Goal: Task Accomplishment & Management: Use online tool/utility

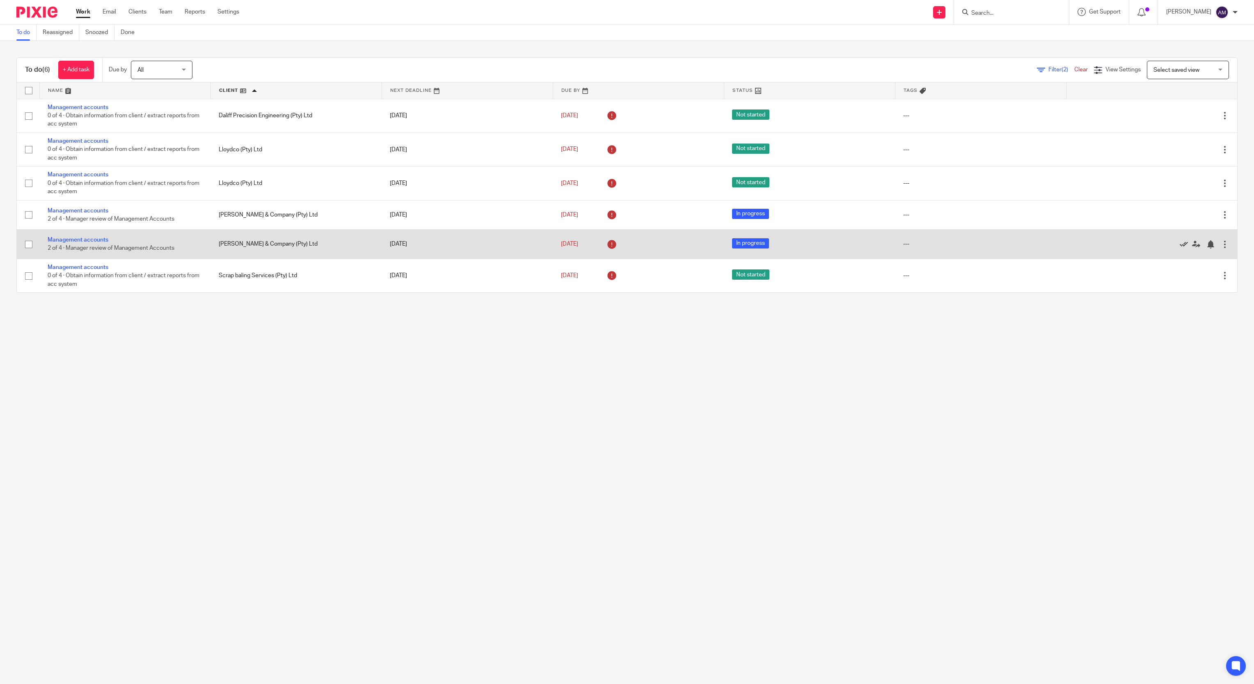
click at [1179, 248] on icon at bounding box center [1183, 244] width 8 height 8
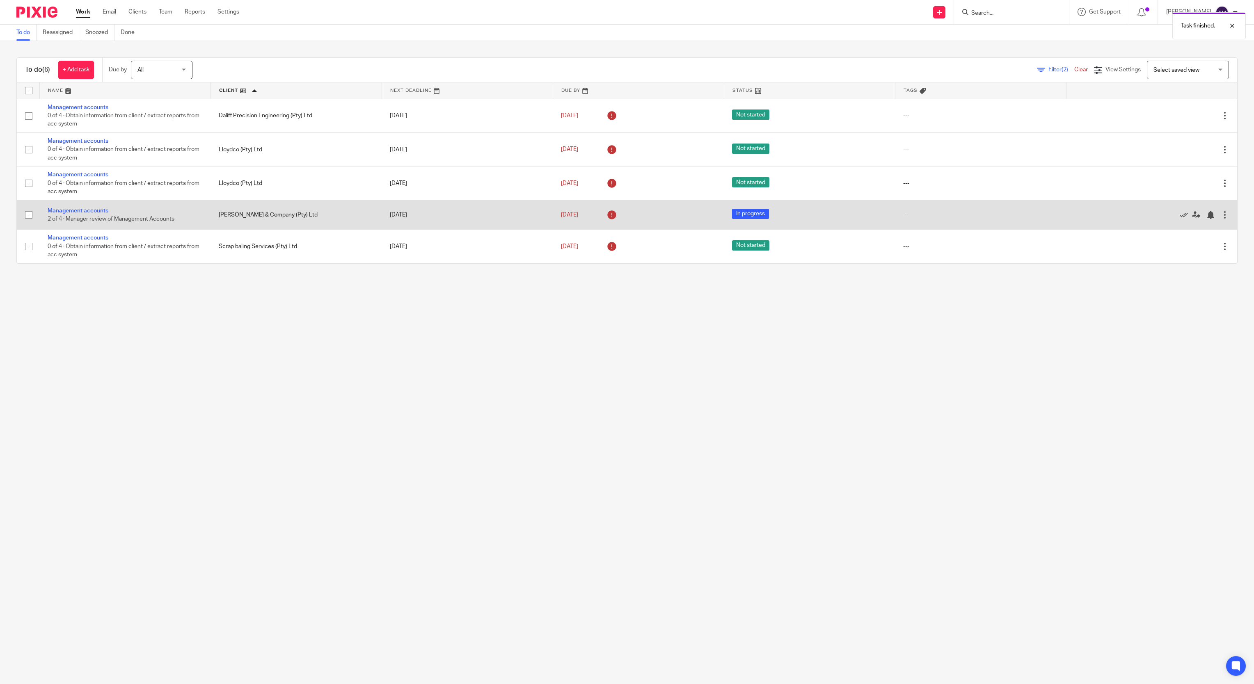
click at [75, 210] on link "Management accounts" at bounding box center [78, 211] width 61 height 6
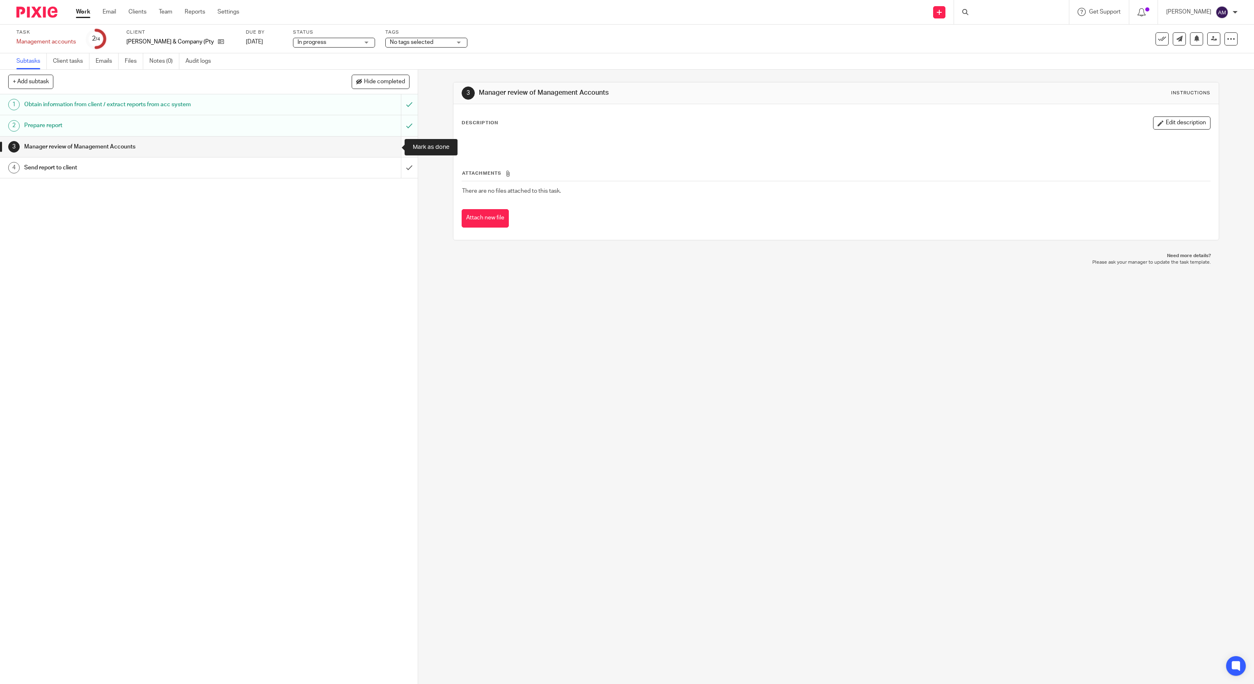
click at [394, 148] on input "submit" at bounding box center [209, 147] width 418 height 21
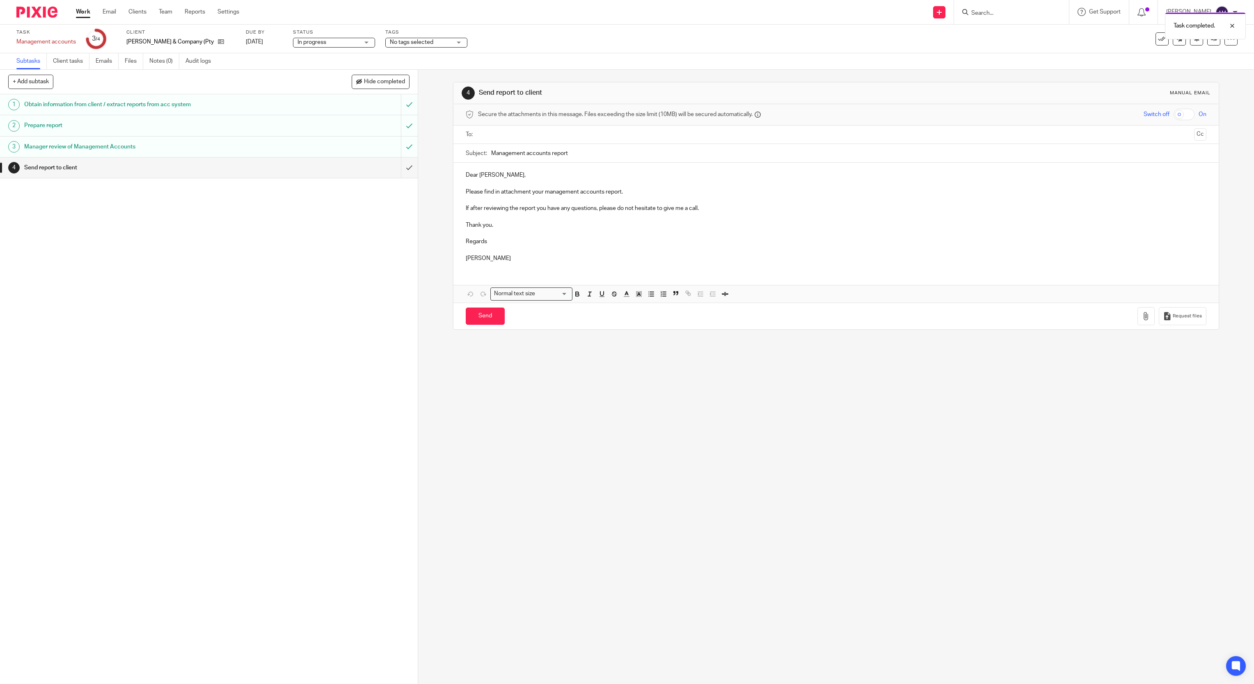
click at [533, 131] on input "text" at bounding box center [836, 134] width 710 height 9
click at [594, 157] on input "Management accounts report" at bounding box center [848, 155] width 715 height 18
type input "Management accounts report 202506"
click at [1142, 322] on icon "button" at bounding box center [1146, 318] width 8 height 8
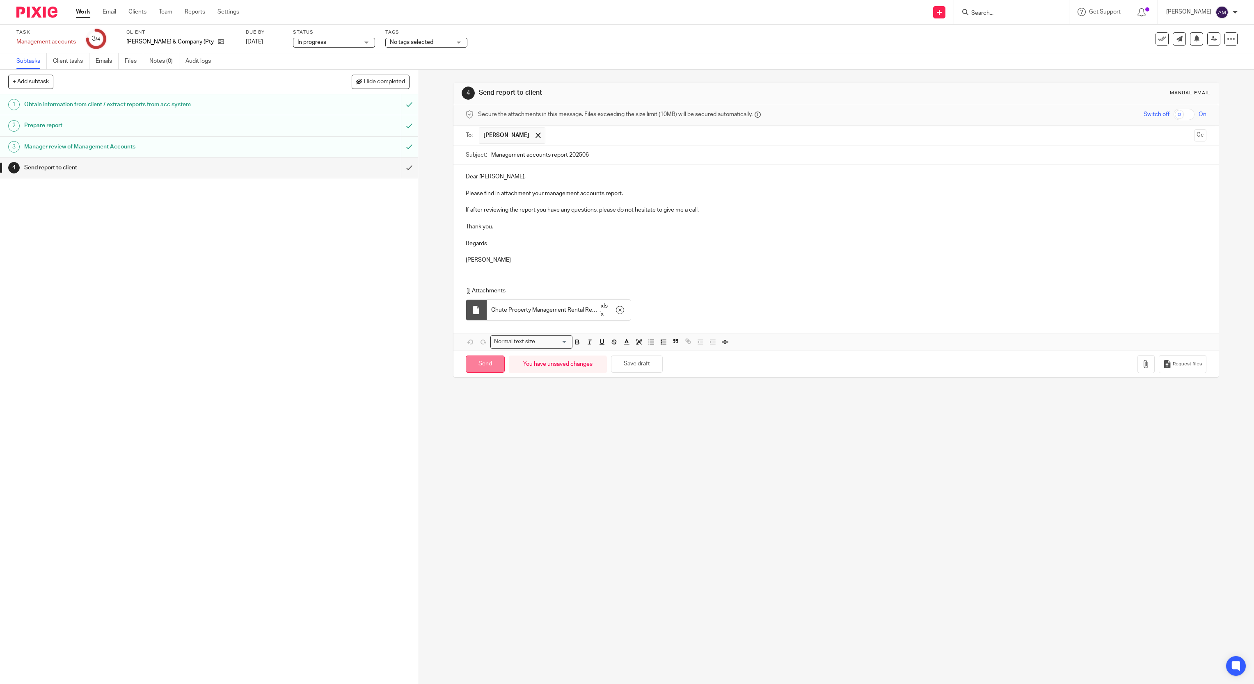
click at [483, 371] on input "Send" at bounding box center [485, 365] width 39 height 18
type input "Sent"
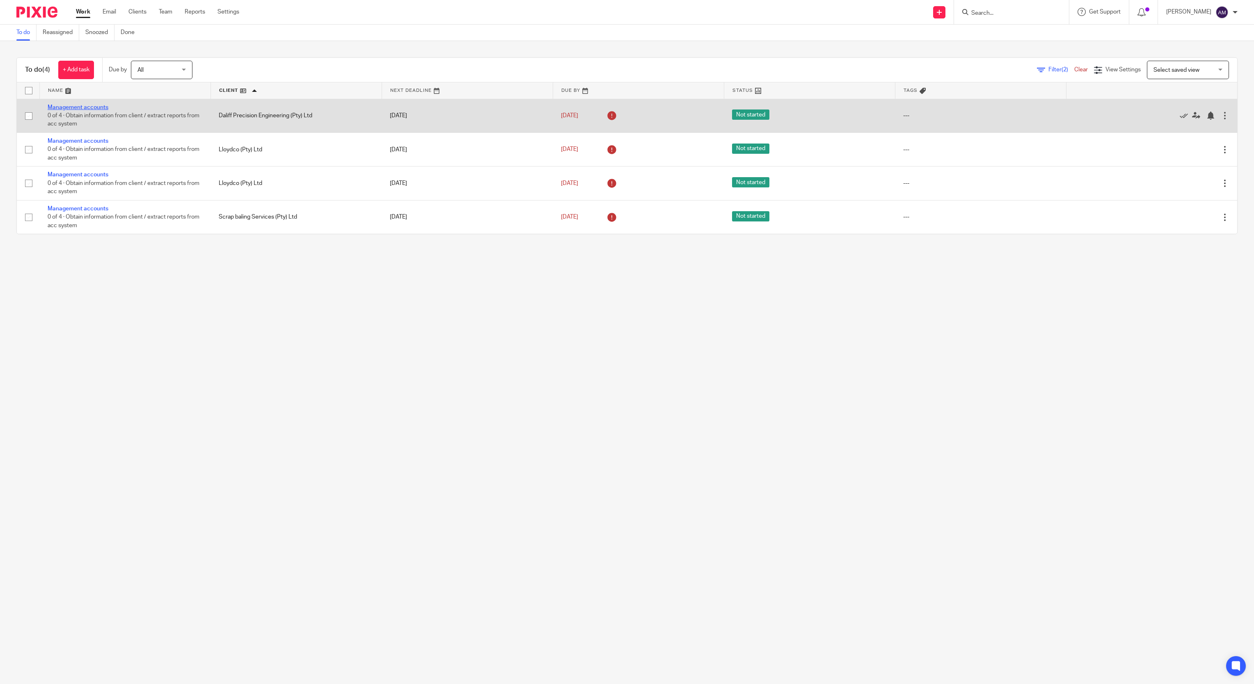
click at [87, 106] on link "Management accounts" at bounding box center [78, 108] width 61 height 6
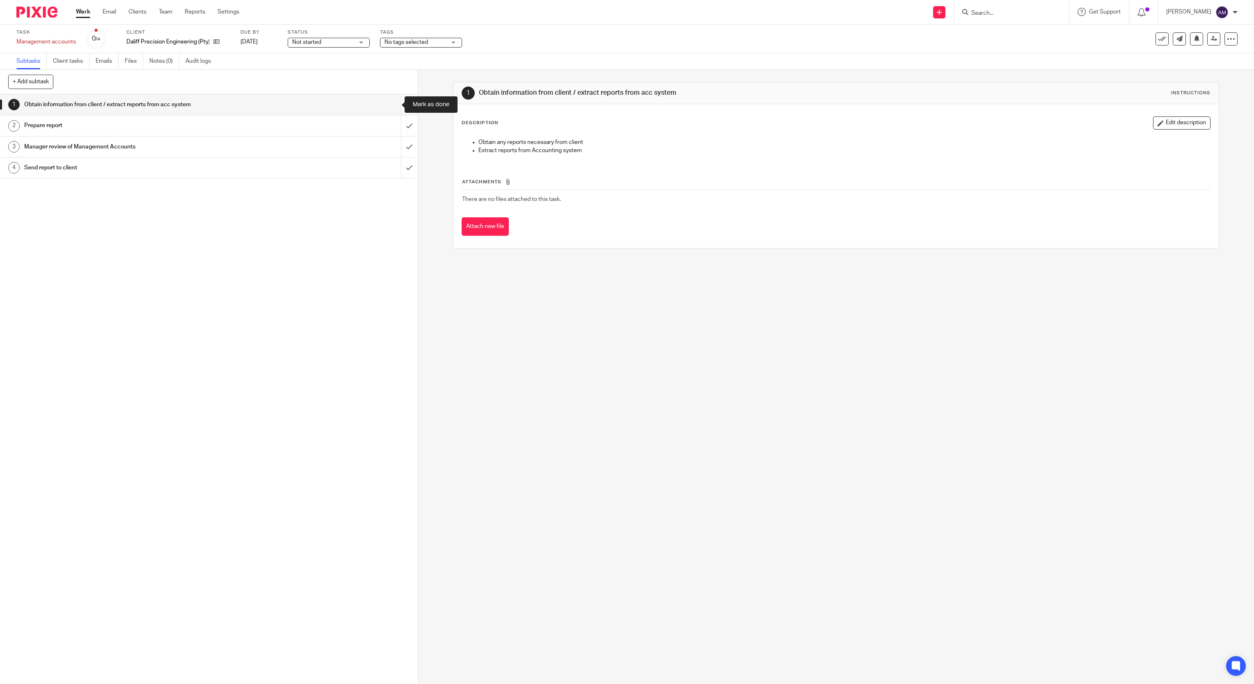
click at [392, 106] on input "submit" at bounding box center [209, 104] width 418 height 21
click at [394, 125] on input "submit" at bounding box center [209, 125] width 418 height 21
click at [391, 147] on input "submit" at bounding box center [209, 147] width 418 height 21
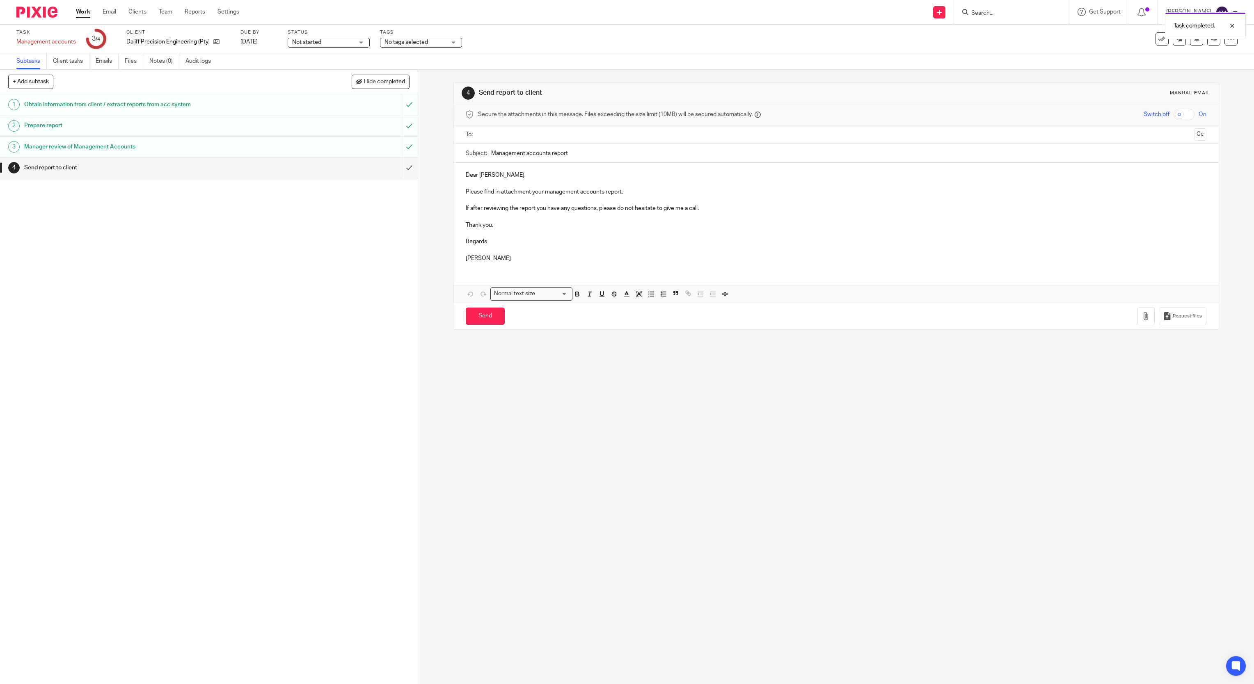
click at [562, 135] on input "text" at bounding box center [836, 134] width 710 height 9
click at [569, 135] on input "text" at bounding box center [869, 136] width 641 height 16
click at [618, 139] on input "text" at bounding box center [904, 136] width 573 height 16
drag, startPoint x: 587, startPoint y: 174, endPoint x: 591, endPoint y: 167, distance: 7.5
click at [686, 131] on input "text" at bounding box center [938, 136] width 504 height 16
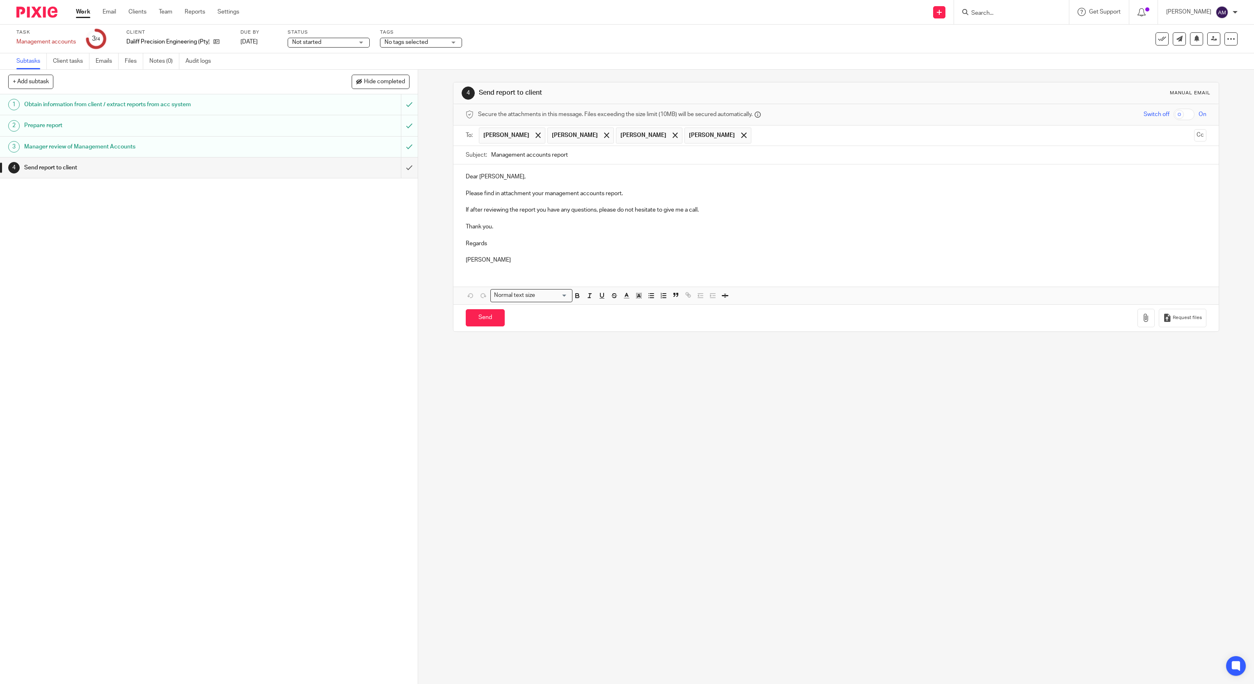
click at [755, 139] on input "text" at bounding box center [972, 136] width 435 height 16
click at [642, 153] on input "Management accounts report" at bounding box center [848, 155] width 715 height 18
type input "Management accounts report 202507"
click at [1142, 322] on icon "button" at bounding box center [1146, 318] width 8 height 8
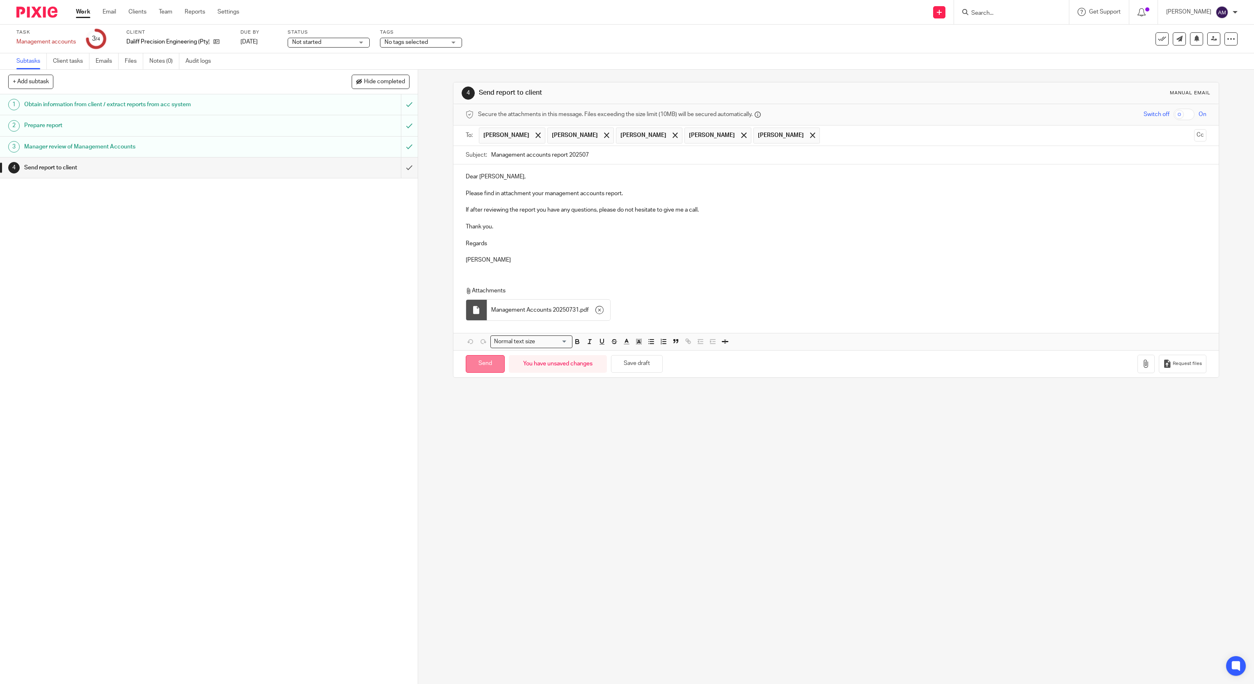
click at [483, 369] on input "Send" at bounding box center [485, 364] width 39 height 18
type input "Sent"
